Goal: Book appointment/travel/reservation

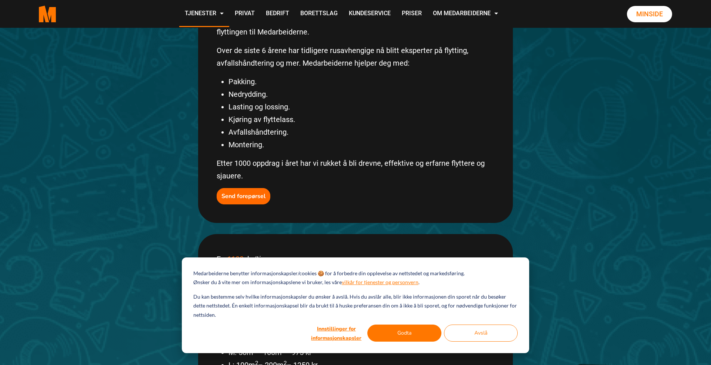
scroll to position [202, 0]
click at [417, 327] on button "Godta" at bounding box center [404, 332] width 74 height 17
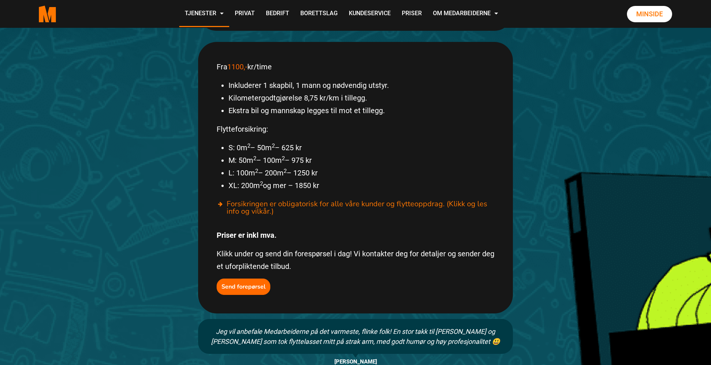
scroll to position [401, 0]
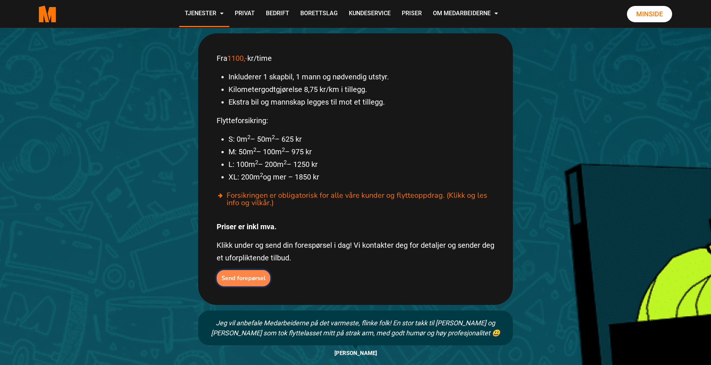
click at [250, 274] on b "Send forepørsel" at bounding box center [244, 278] width 44 height 8
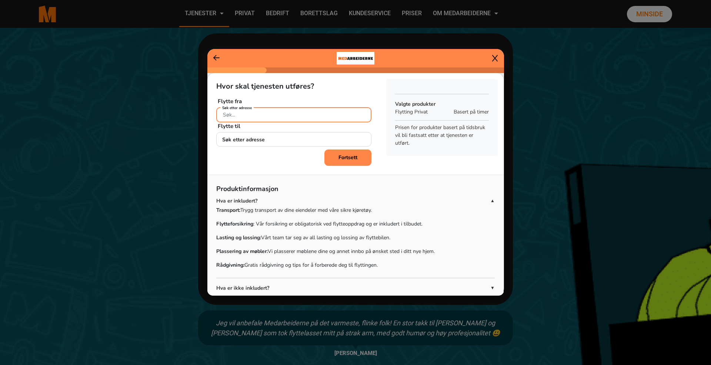
click at [285, 115] on input "Søk etter adresse" at bounding box center [293, 114] width 155 height 15
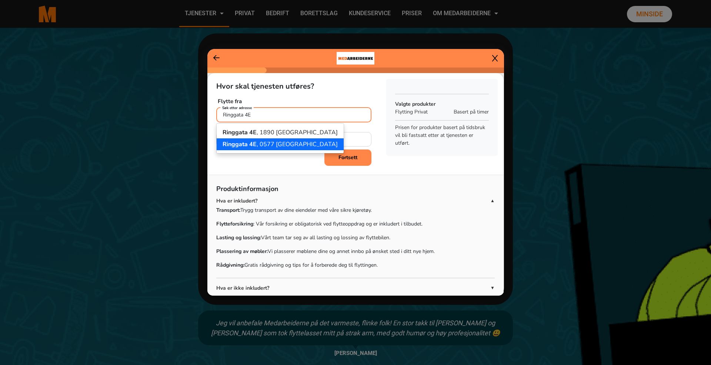
click at [300, 149] on button "[STREET_ADDRESS]" at bounding box center [280, 144] width 127 height 12
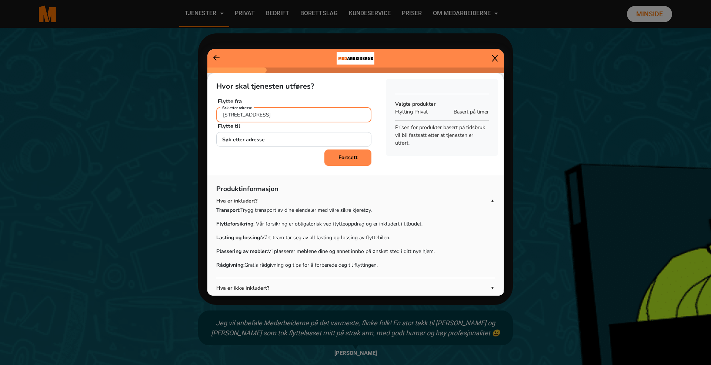
type input "[STREET_ADDRESS]"
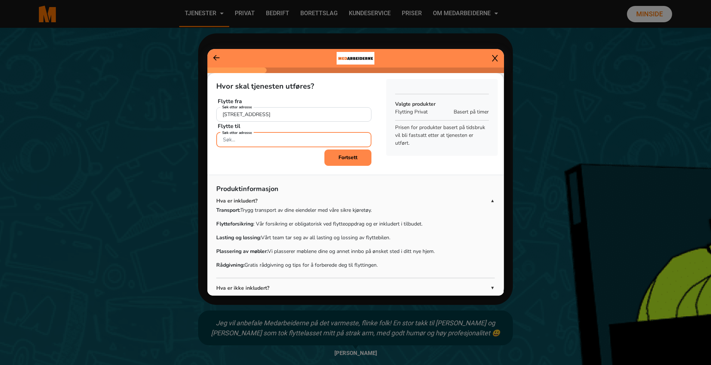
click at [293, 141] on input "Søk etter adresse" at bounding box center [293, 139] width 155 height 15
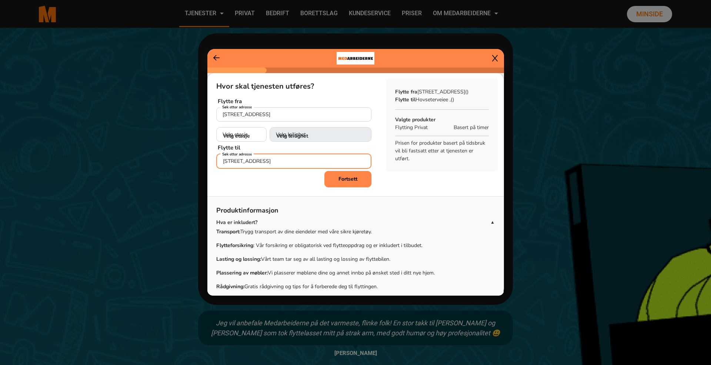
type input "[STREET_ADDRESS]"
click at [254, 130] on select "Velg etasje 1. etasje 2. etasje 3. etasje 4. etasje 5. etasje" at bounding box center [241, 134] width 50 height 15
select select "04"
click at [216, 127] on select "Velg etasje 1. etasje 2. etasje 3. etasje 4. etasje 5. etasje" at bounding box center [241, 134] width 50 height 15
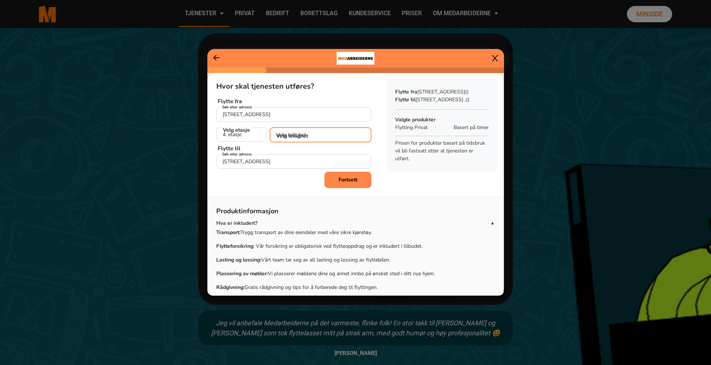
click at [331, 130] on select "Velg leilighet 1. dør fra venstre (H0401) 2. dør fra venstre (H0402) 3. dør fra…" at bounding box center [321, 134] width 102 height 15
select select "H0403"
click at [270, 127] on select "Velg leilighet 1. dør fra venstre (H0401) 2. dør fra venstre (H0402) 3. dør fra…" at bounding box center [321, 134] width 102 height 15
click at [352, 180] on b "Fortsett" at bounding box center [348, 178] width 19 height 7
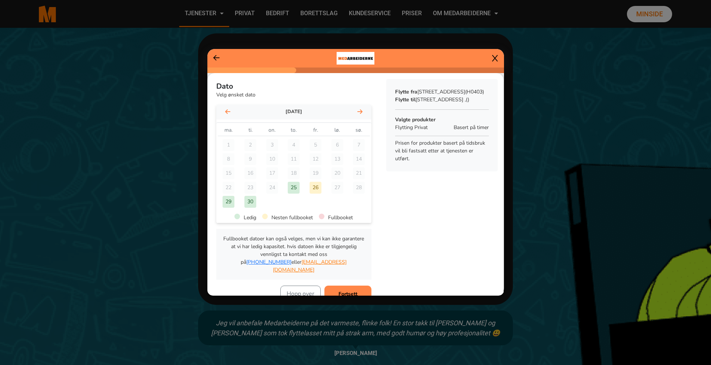
click at [362, 110] on icon at bounding box center [359, 112] width 5 height 6
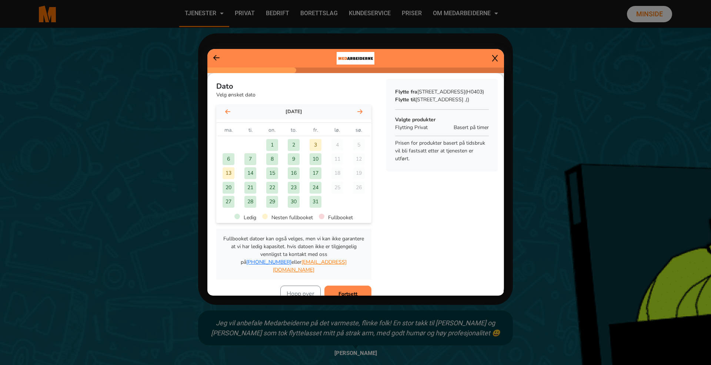
click at [230, 174] on div "13" at bounding box center [229, 173] width 12 height 12
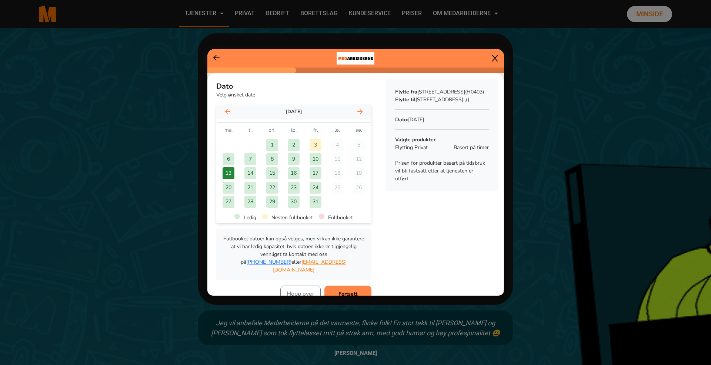
click at [249, 172] on div "14" at bounding box center [251, 173] width 12 height 12
click at [231, 171] on div "13" at bounding box center [229, 173] width 12 height 12
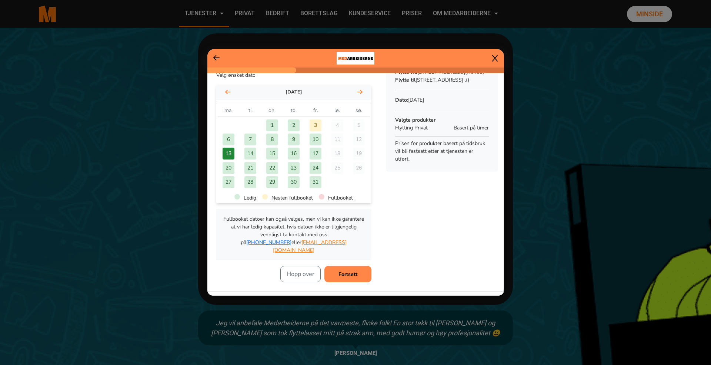
scroll to position [21, 0]
click at [252, 154] on div "14" at bounding box center [251, 152] width 12 height 12
click at [349, 269] on b "Fortsett" at bounding box center [348, 272] width 19 height 7
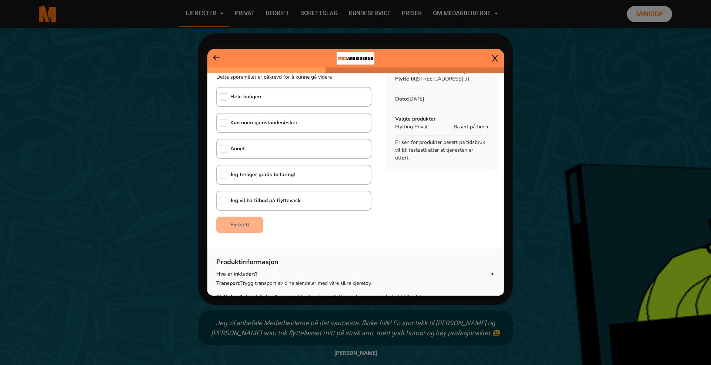
scroll to position [2, 0]
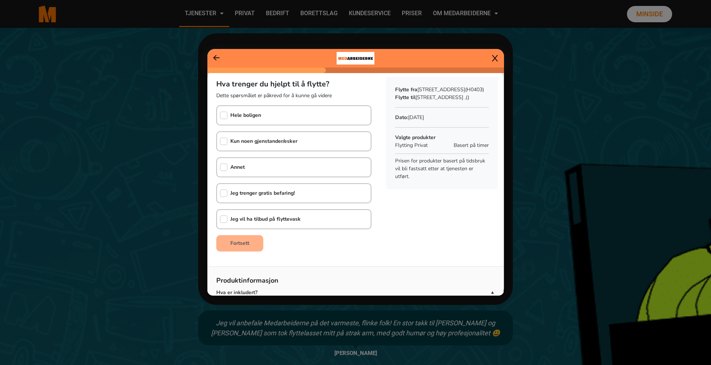
click at [228, 111] on div "Hele boligen" at bounding box center [239, 115] width 44 height 19
checkbox input "true"
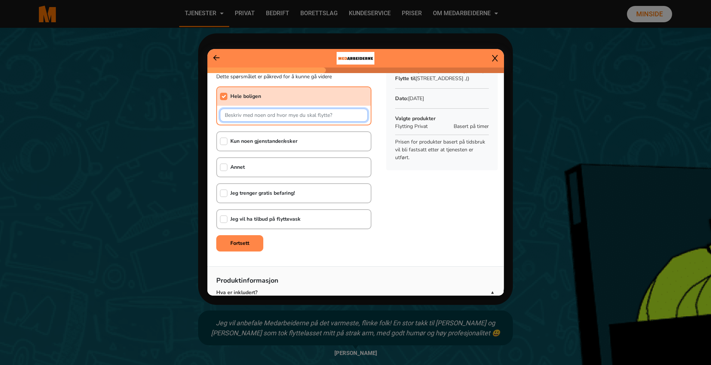
click at [350, 113] on input "text" at bounding box center [294, 115] width 148 height 13
type input "Seng, [PERSON_NAME] m/stoler, skjenk, 2-3 kommoder, 2-3 bokhyller, ca 30 esker …"
click at [226, 215] on input "checkbox" at bounding box center [223, 218] width 7 height 7
checkbox input "true"
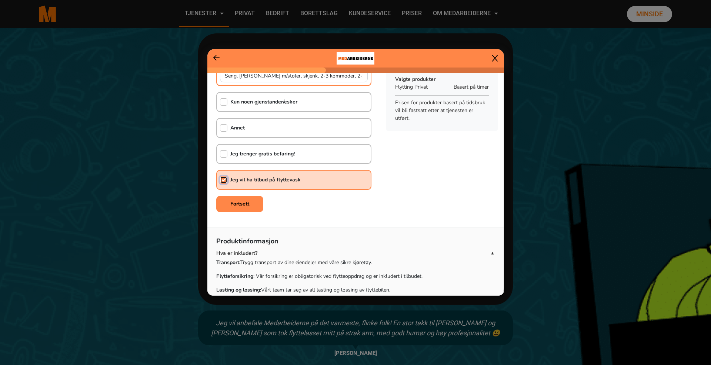
scroll to position [147, 0]
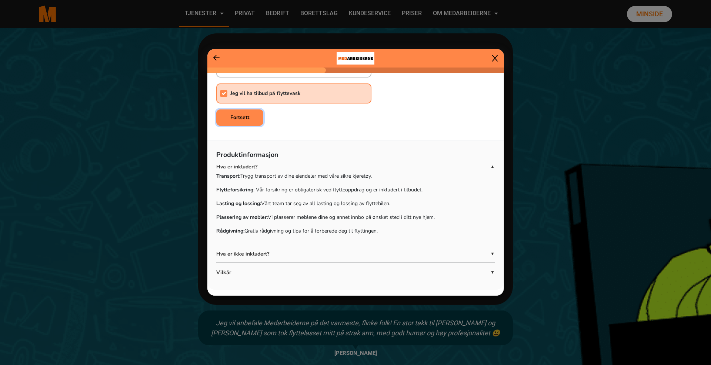
click at [231, 118] on b "Fortsett" at bounding box center [239, 117] width 19 height 7
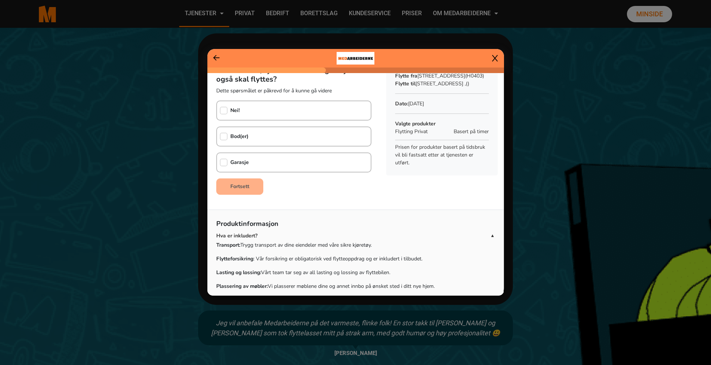
scroll to position [0, 0]
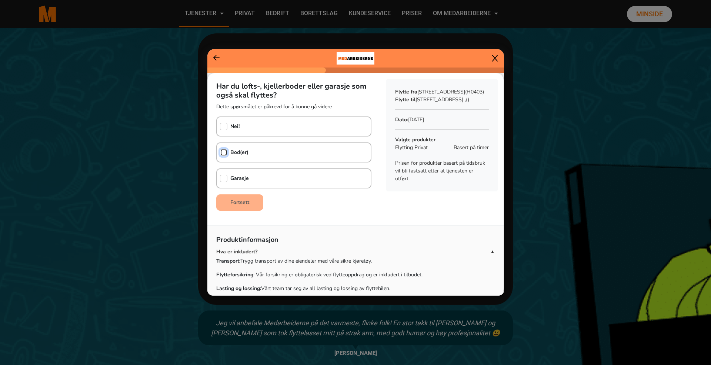
click at [224, 152] on input "checkbox" at bounding box center [223, 152] width 7 height 7
checkbox input "true"
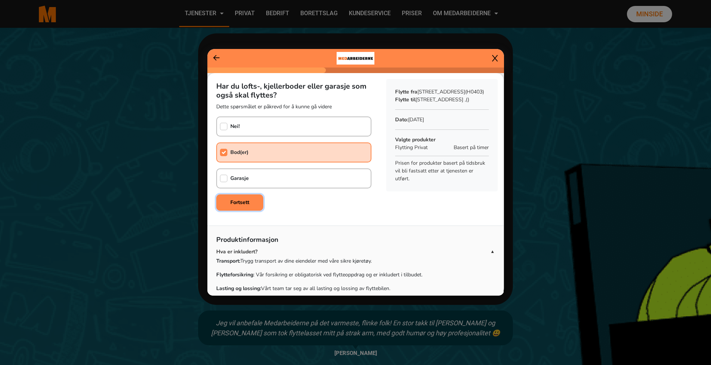
click at [235, 202] on b "Fortsett" at bounding box center [239, 202] width 19 height 7
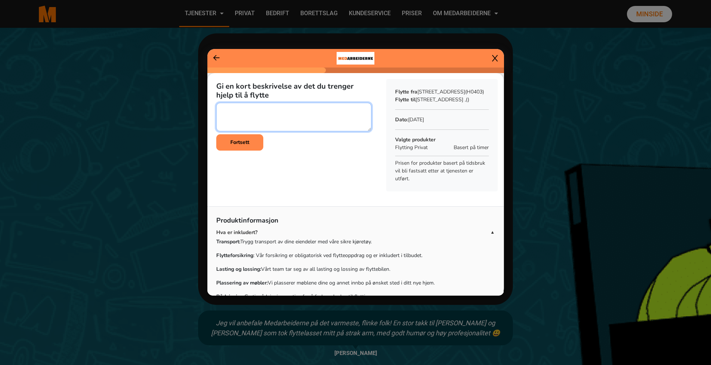
click at [265, 108] on textarea at bounding box center [293, 117] width 155 height 29
click at [275, 119] on textarea at bounding box center [293, 117] width 155 height 29
type textarea "Noen møbler, esker og div fra leilighet og kjellerbod. [GEOGRAPHIC_DATA]. Medle…"
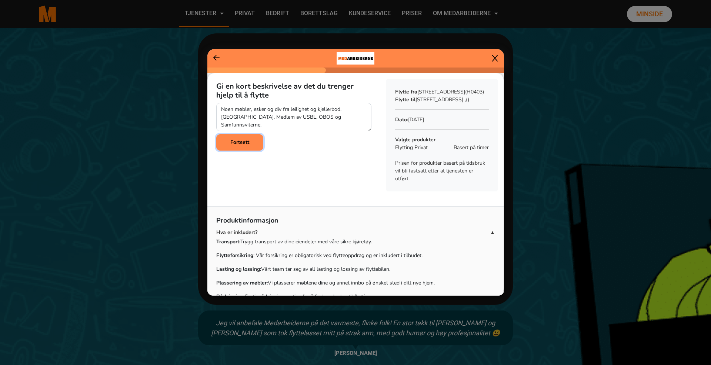
click at [256, 143] on button "Fortsett" at bounding box center [239, 142] width 47 height 16
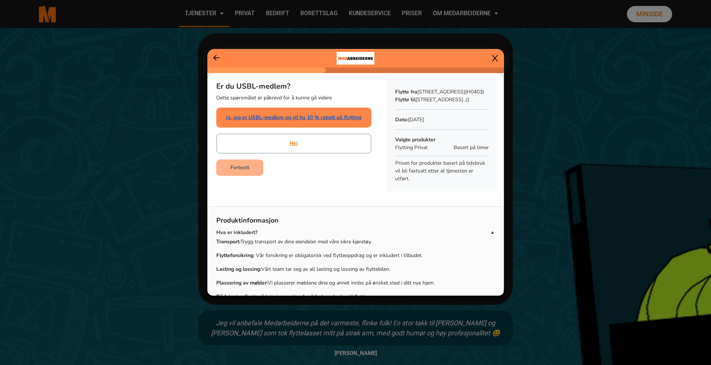
click at [272, 119] on link "Ja, jeg er USBL-medlem og vil ha 10 % rabatt på flytting" at bounding box center [294, 117] width 136 height 8
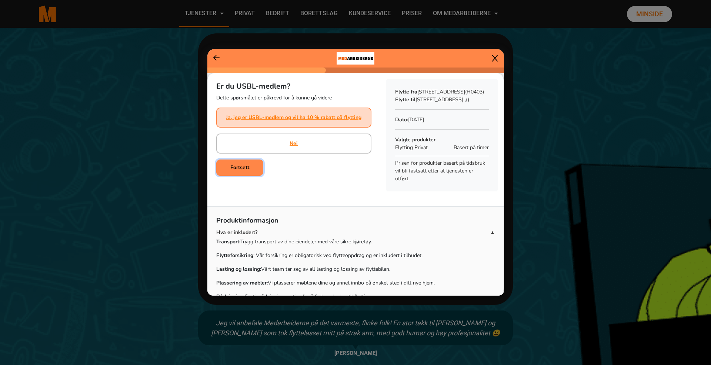
click at [226, 166] on button "Fortsett" at bounding box center [239, 167] width 47 height 16
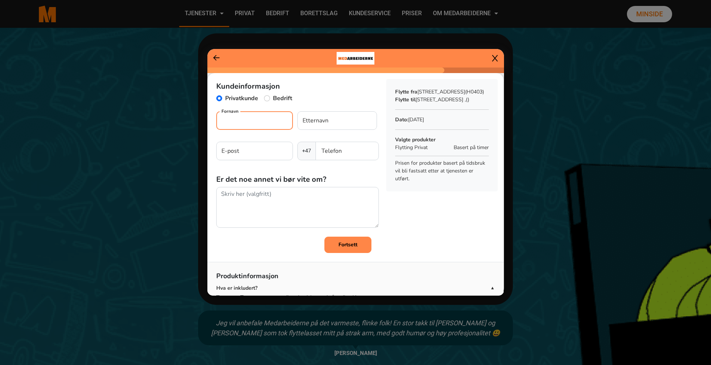
click at [252, 113] on input "Fornavn" at bounding box center [254, 120] width 77 height 19
type input "[PERSON_NAME]"
type input "Jaco"
click at [235, 154] on input "E-post" at bounding box center [254, 151] width 77 height 19
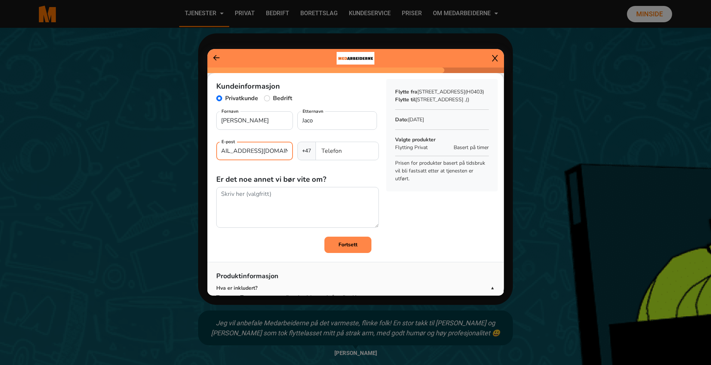
type input "[EMAIL_ADDRESS][DOMAIN_NAME]"
click at [343, 153] on input "Telefon" at bounding box center [347, 151] width 63 height 19
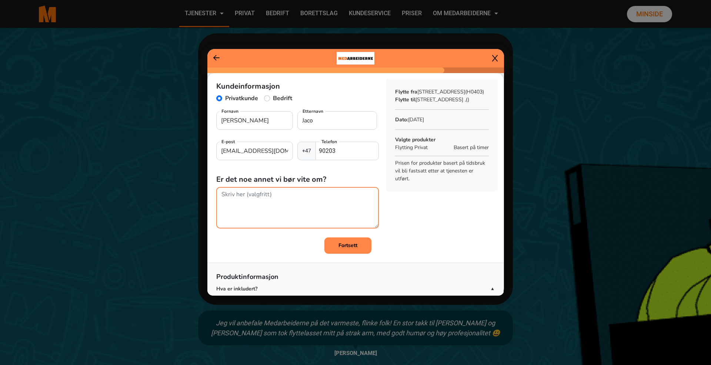
click at [294, 190] on textarea at bounding box center [297, 207] width 163 height 41
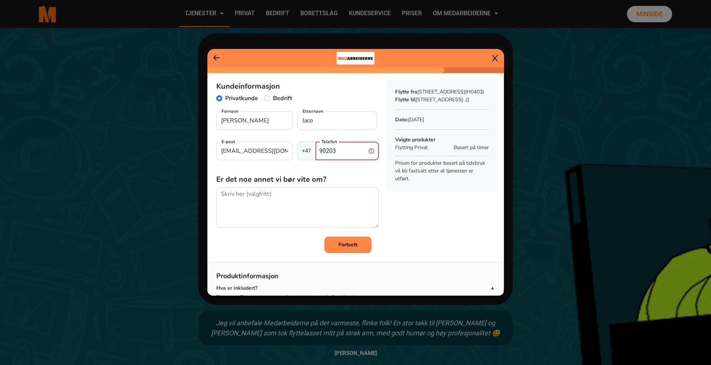
click at [343, 154] on input "90203" at bounding box center [347, 151] width 63 height 19
type input "90203625"
click at [363, 152] on input "90203625" at bounding box center [347, 151] width 63 height 19
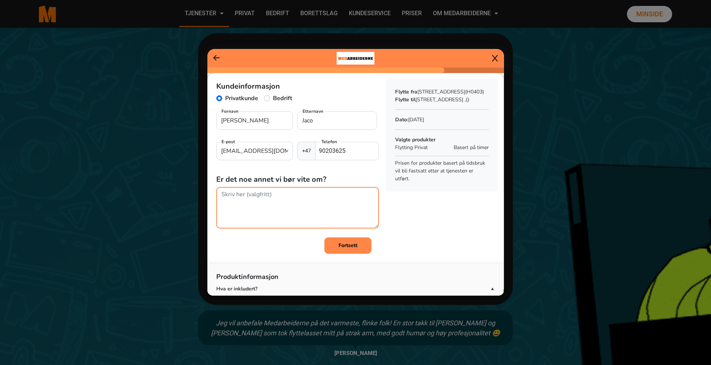
click at [320, 204] on textarea at bounding box center [297, 207] width 163 height 41
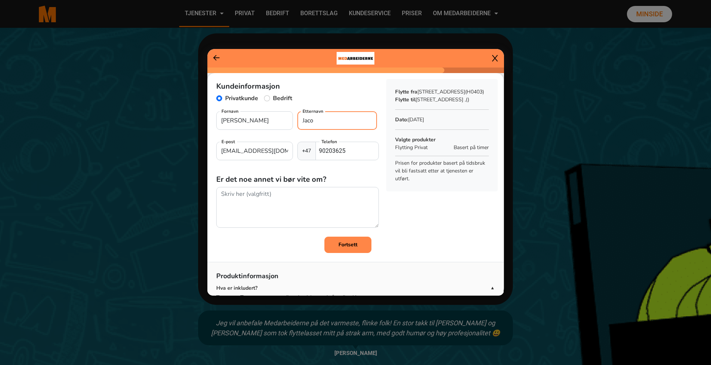
click at [331, 123] on input "Jaco" at bounding box center [337, 120] width 80 height 19
type input "[PERSON_NAME]"
click at [326, 118] on input "[PERSON_NAME]" at bounding box center [337, 120] width 80 height 19
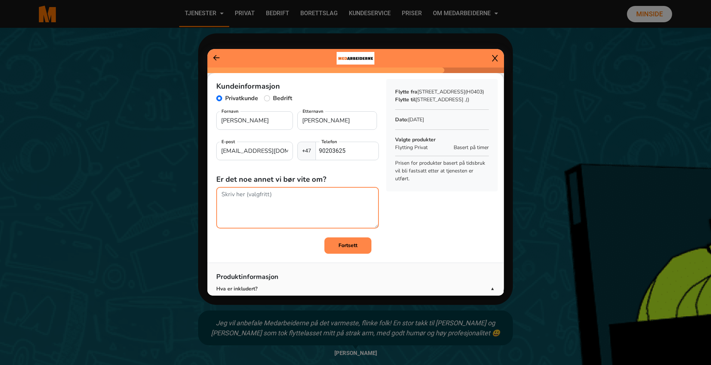
click at [336, 196] on textarea at bounding box center [297, 207] width 163 height 41
type textarea "Er en av dere:)"
click at [350, 247] on b "Fortsett" at bounding box center [348, 244] width 19 height 7
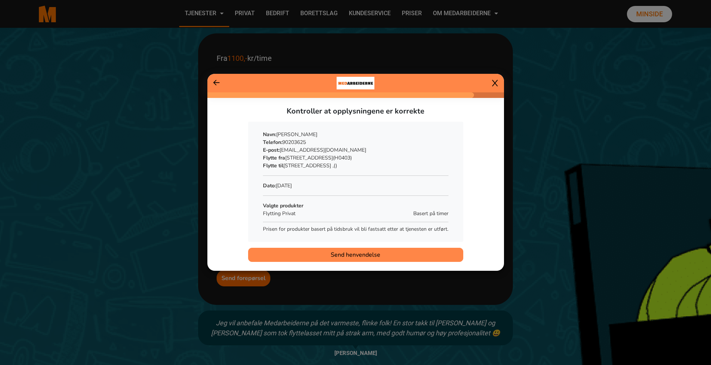
click at [352, 255] on span "Send henvendelse" at bounding box center [356, 254] width 50 height 9
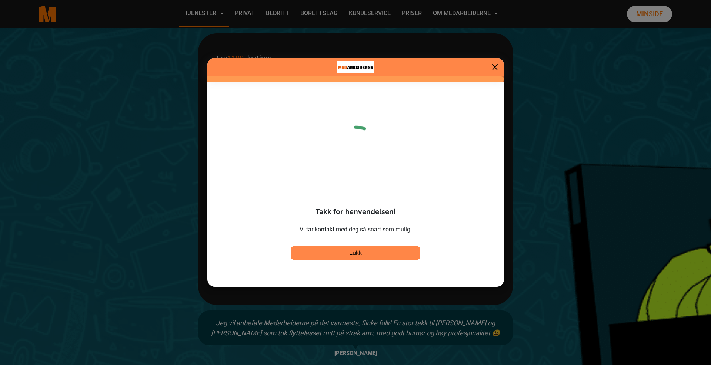
click at [352, 255] on span "Lukk" at bounding box center [355, 253] width 13 height 8
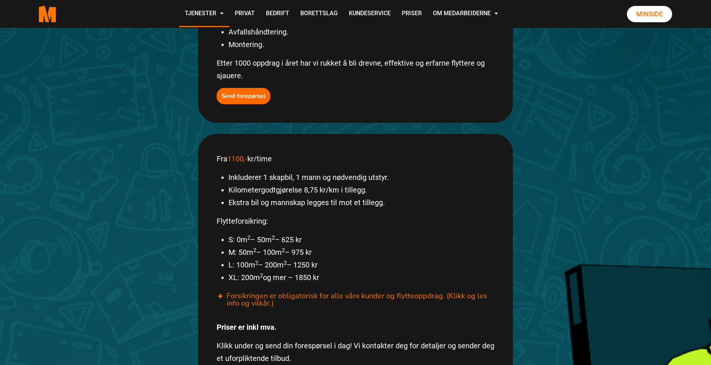
scroll to position [285, 0]
